Goal: Information Seeking & Learning: Learn about a topic

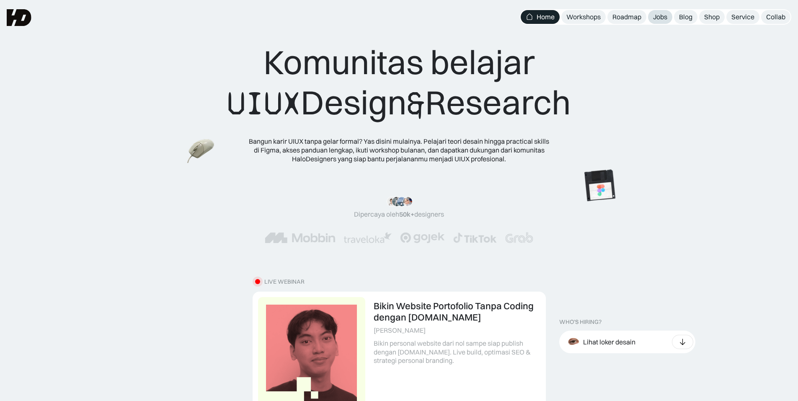
click at [657, 21] on div "Jobs" at bounding box center [660, 17] width 14 height 9
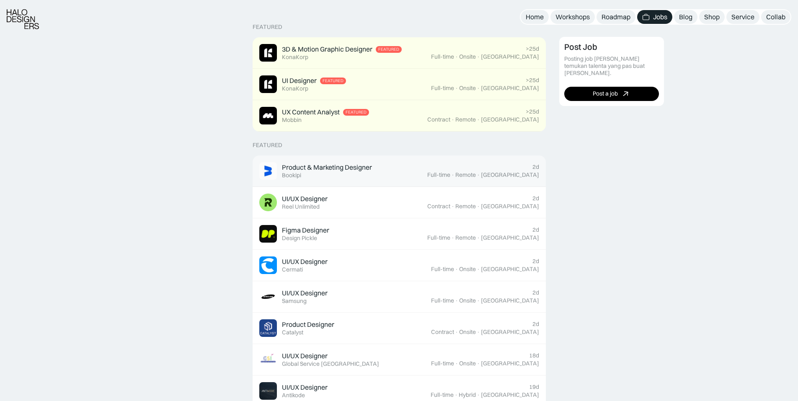
scroll to position [209, 0]
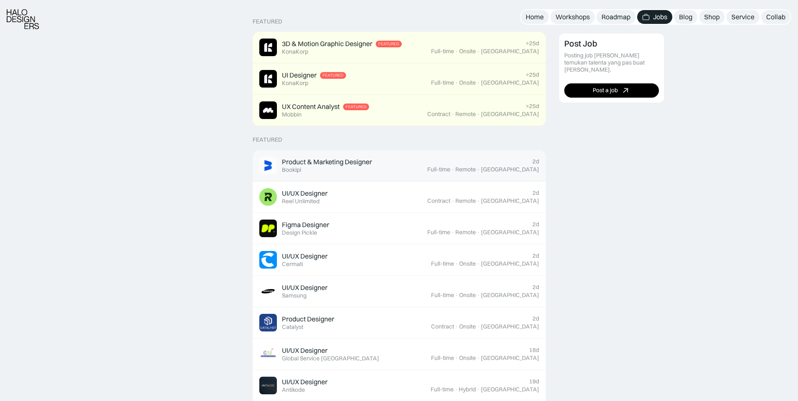
click at [363, 172] on div "Product & Marketing Designer Featured Bookipi" at bounding box center [327, 165] width 90 height 16
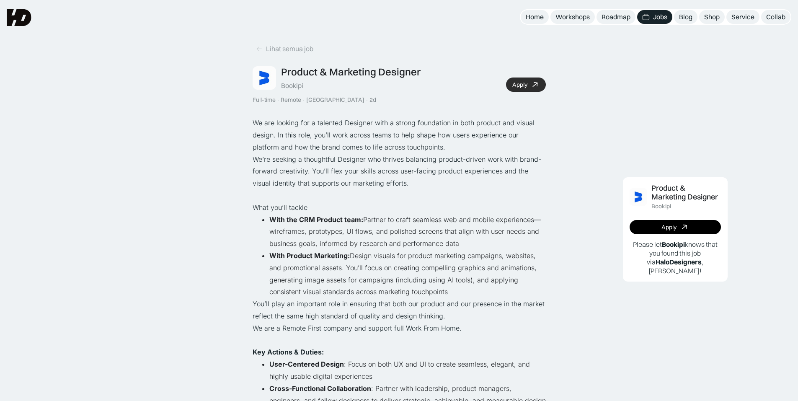
click at [516, 86] on div "Apply" at bounding box center [519, 84] width 15 height 7
click at [276, 48] on div "Lihat semua job" at bounding box center [289, 48] width 47 height 9
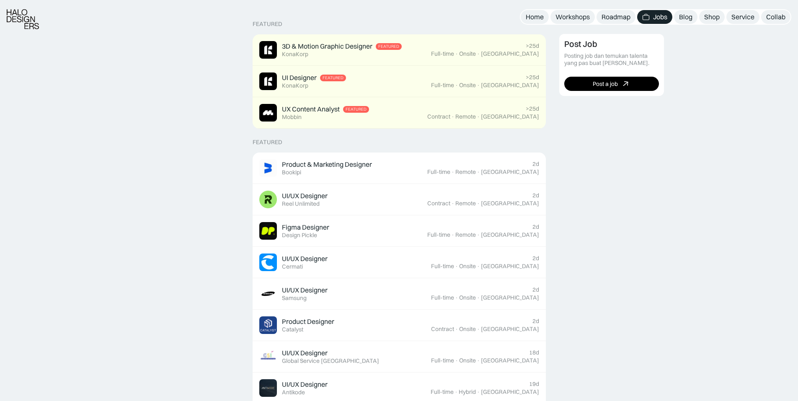
scroll to position [209, 0]
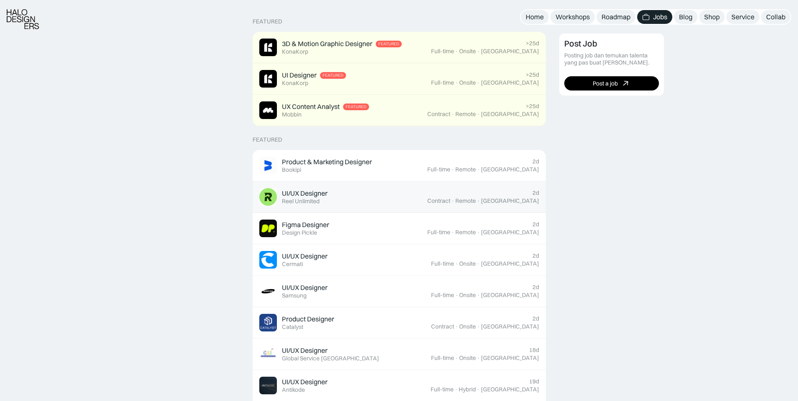
click at [347, 201] on div "UI/UX Designer Featured Reel Unlimited" at bounding box center [343, 197] width 168 height 18
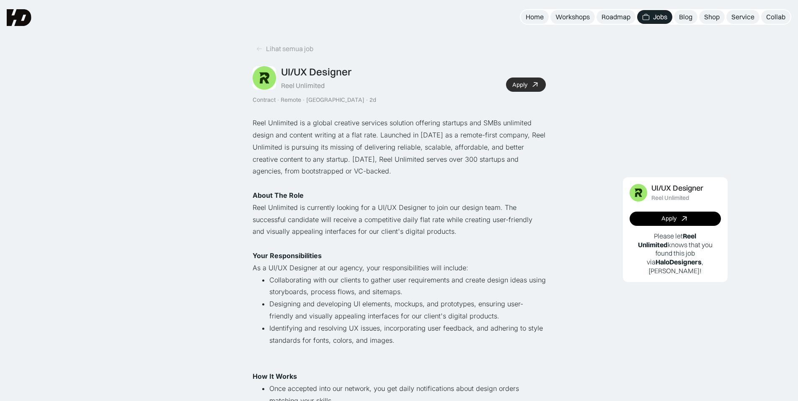
click at [514, 80] on link "Apply" at bounding box center [526, 84] width 40 height 14
click at [278, 51] on div "Lihat semua job" at bounding box center [289, 48] width 47 height 9
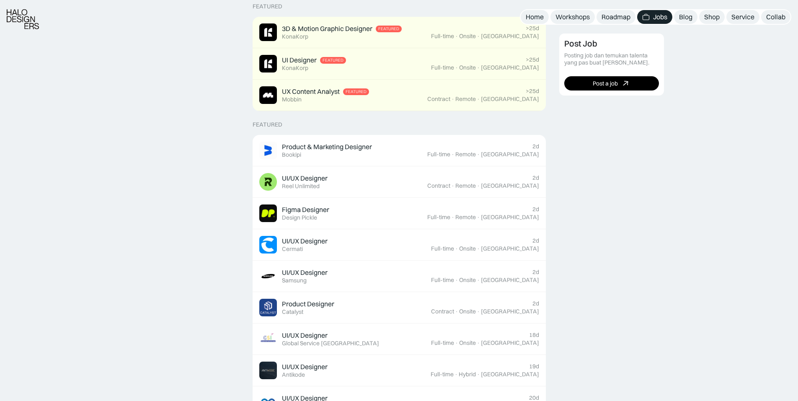
scroll to position [251, 0]
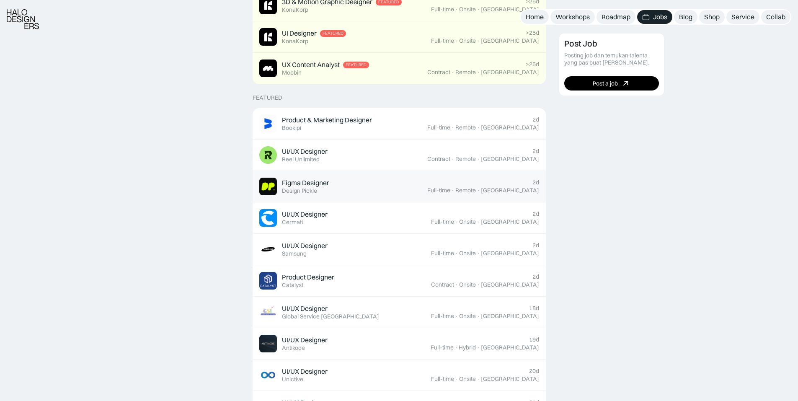
click at [344, 187] on div "Figma Designer Featured Design Pickle" at bounding box center [343, 187] width 168 height 18
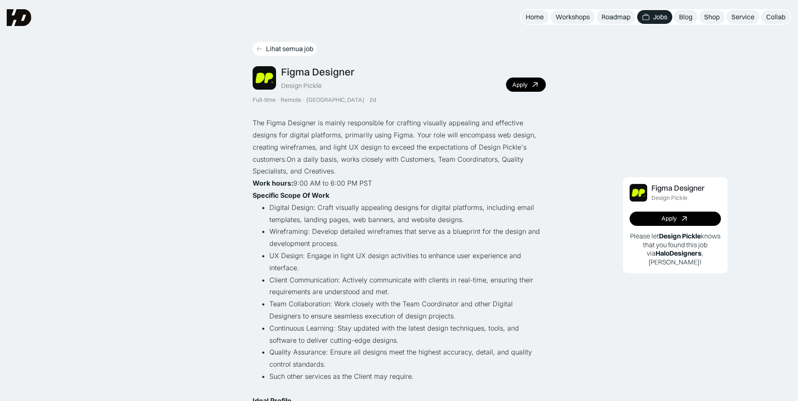
click at [262, 51] on icon at bounding box center [259, 48] width 7 height 7
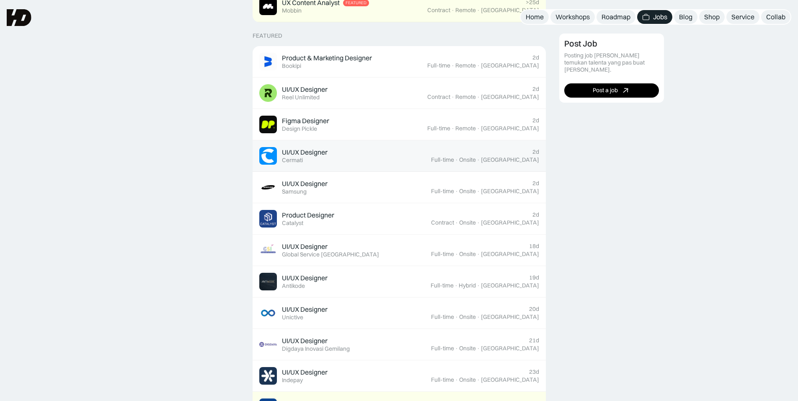
scroll to position [293, 0]
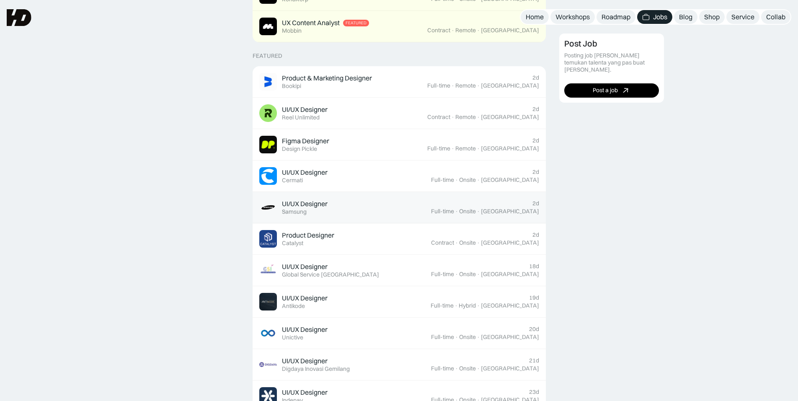
click at [334, 210] on div "UI/UX Designer Featured Samsung" at bounding box center [345, 207] width 172 height 18
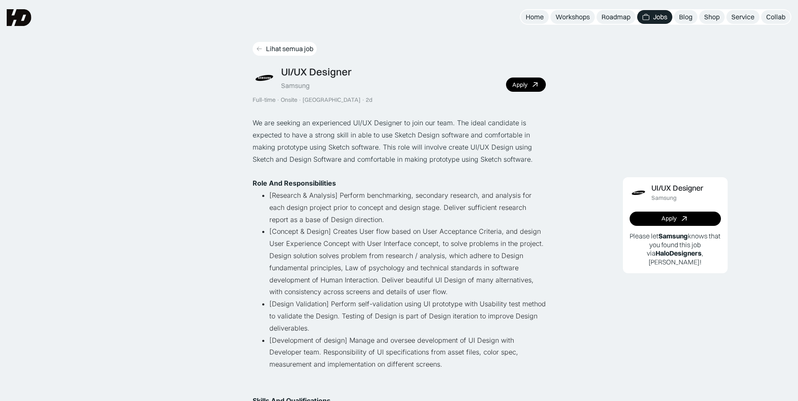
click at [272, 47] on div "Lihat semua job" at bounding box center [289, 48] width 47 height 9
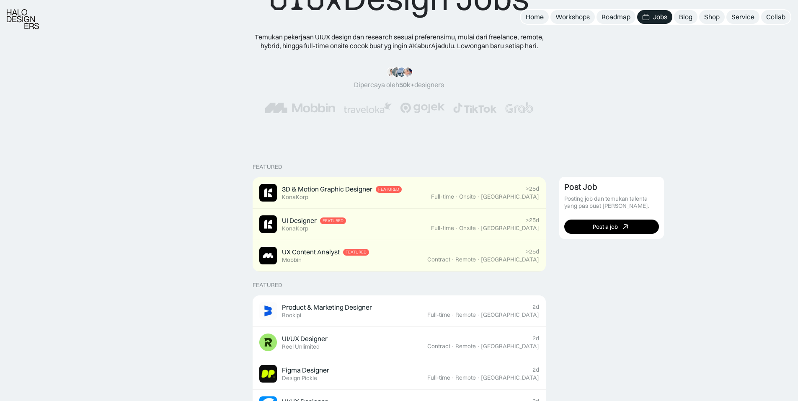
scroll to position [126, 0]
